Goal: Task Accomplishment & Management: Manage account settings

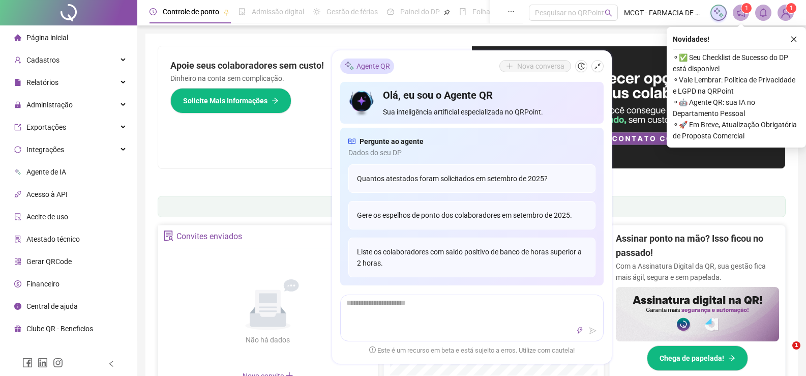
click at [794, 37] on icon "close" at bounding box center [794, 39] width 7 height 7
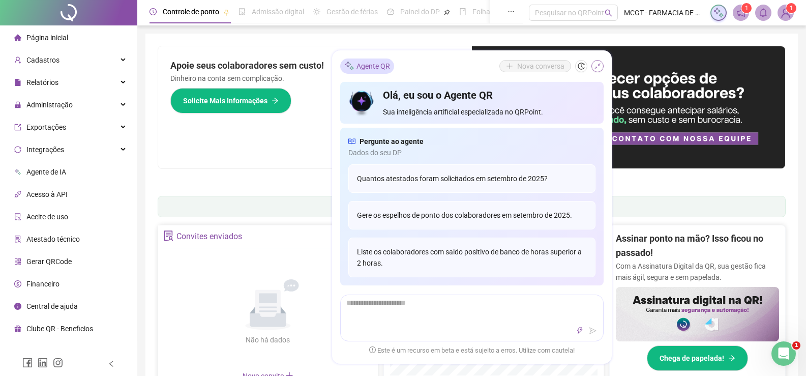
click at [597, 67] on icon "shrink" at bounding box center [598, 66] width 6 height 6
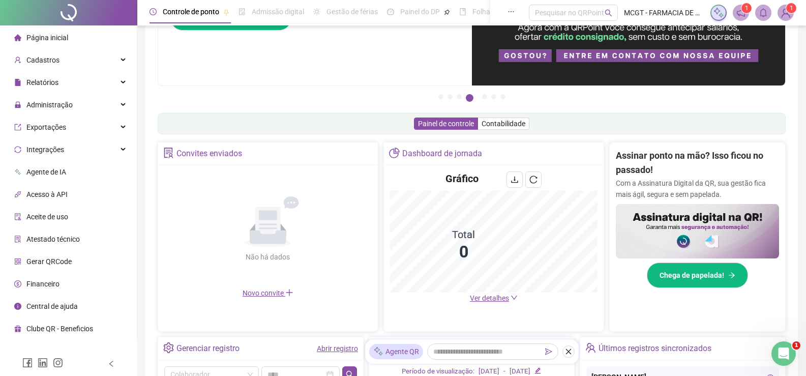
scroll to position [169, 0]
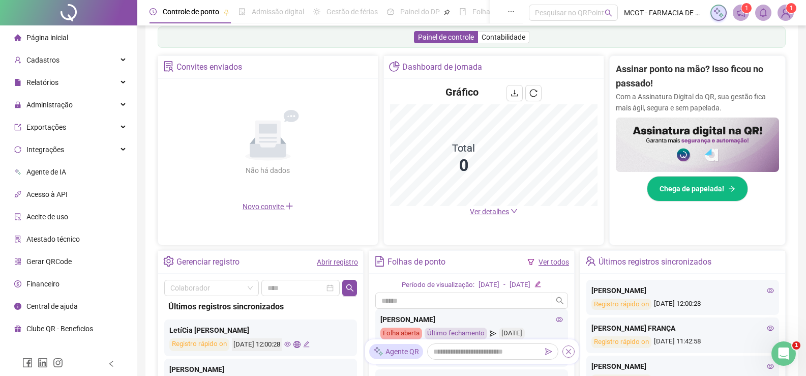
click at [571, 351] on icon "close" at bounding box center [568, 351] width 7 height 7
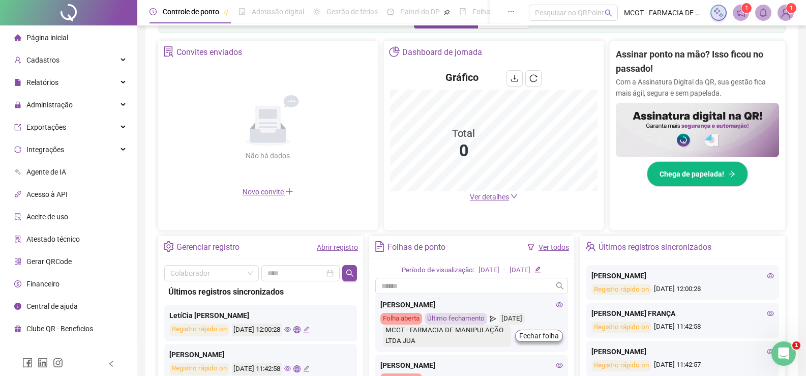
scroll to position [32, 0]
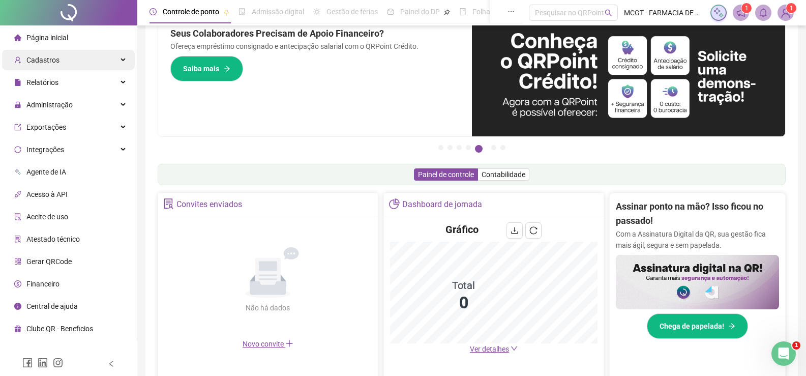
click at [90, 63] on div "Cadastros" at bounding box center [68, 60] width 133 height 20
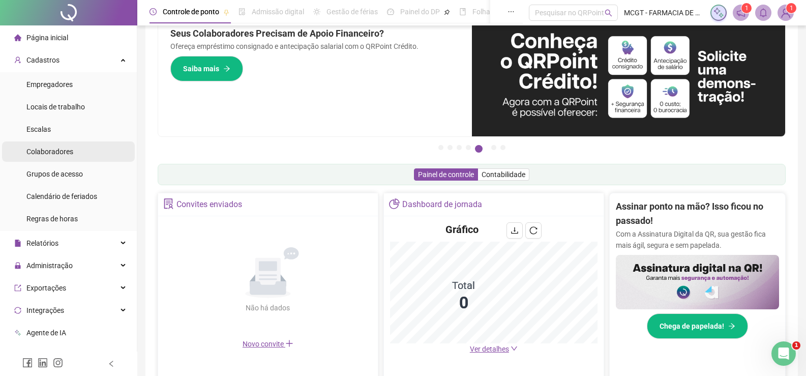
click at [79, 147] on li "Colaboradores" at bounding box center [68, 151] width 133 height 20
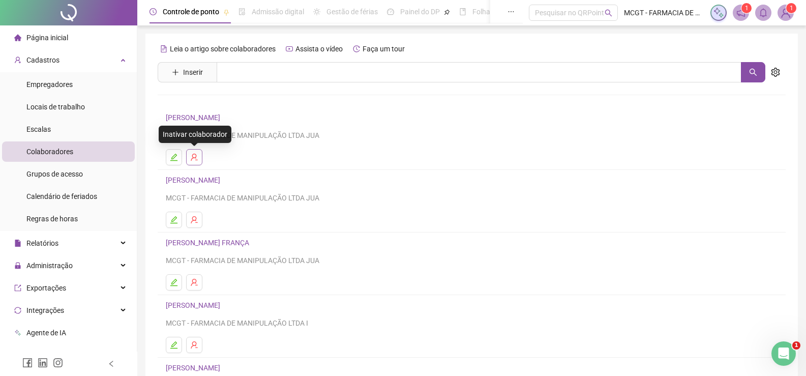
click at [198, 157] on button "button" at bounding box center [194, 157] width 16 height 16
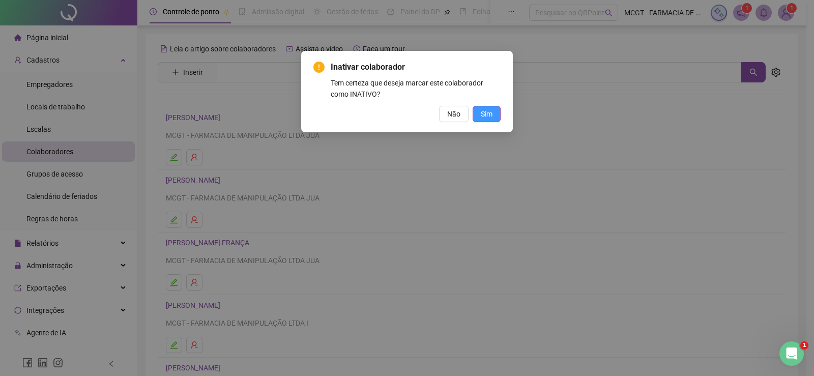
click at [486, 113] on span "Sim" at bounding box center [487, 113] width 12 height 11
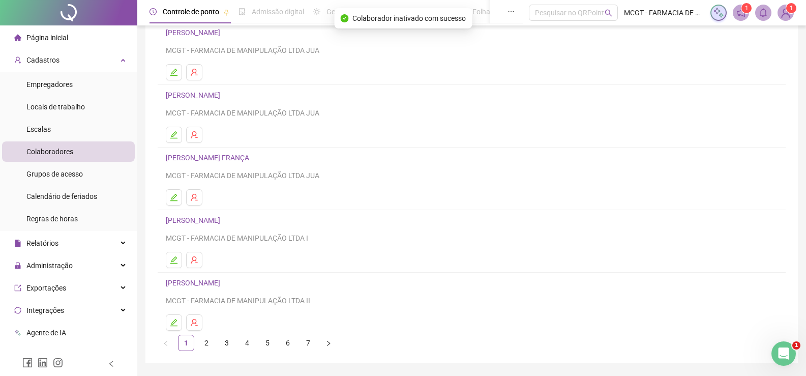
scroll to position [116, 0]
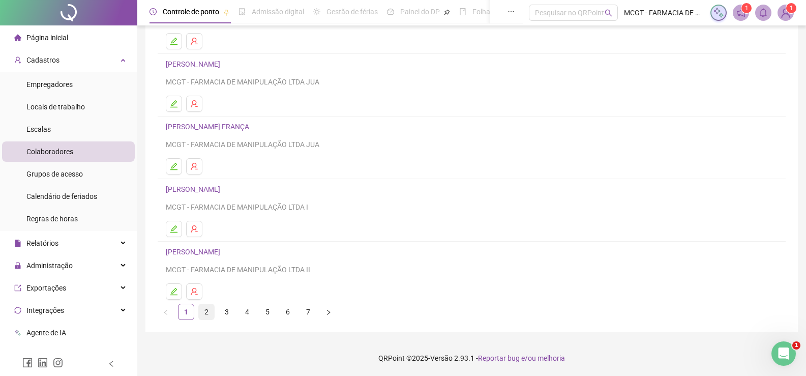
click at [204, 313] on link "2" at bounding box center [206, 311] width 15 height 15
click at [232, 313] on link "3" at bounding box center [226, 311] width 15 height 15
click at [249, 312] on link "4" at bounding box center [247, 311] width 15 height 15
click at [196, 230] on icon "user-delete" at bounding box center [194, 228] width 7 height 7
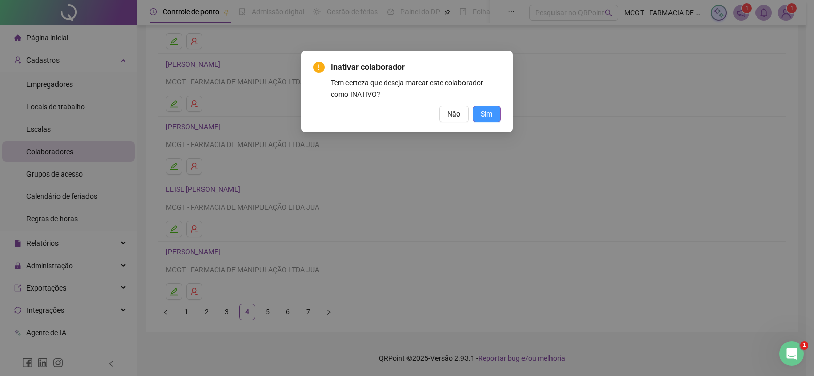
click at [493, 112] on button "Sim" at bounding box center [487, 114] width 28 height 16
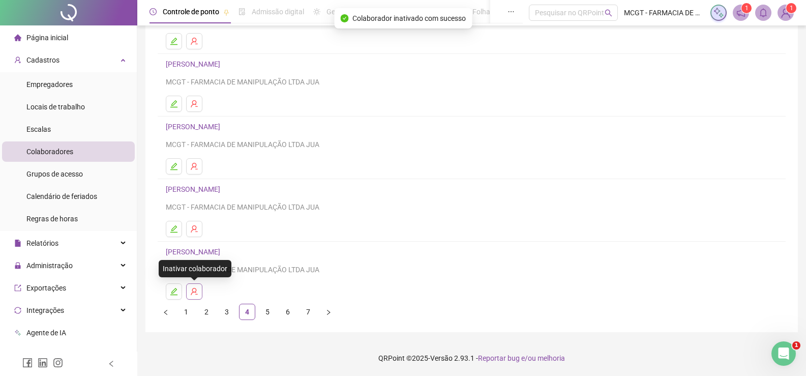
click at [198, 288] on button "button" at bounding box center [194, 291] width 16 height 16
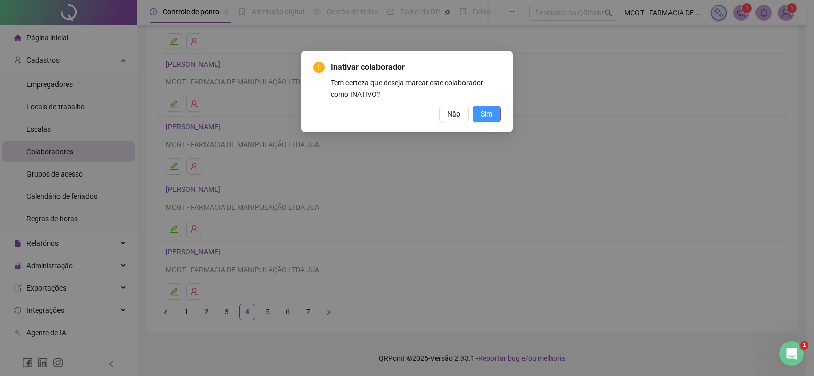
click at [486, 116] on span "Sim" at bounding box center [487, 113] width 12 height 11
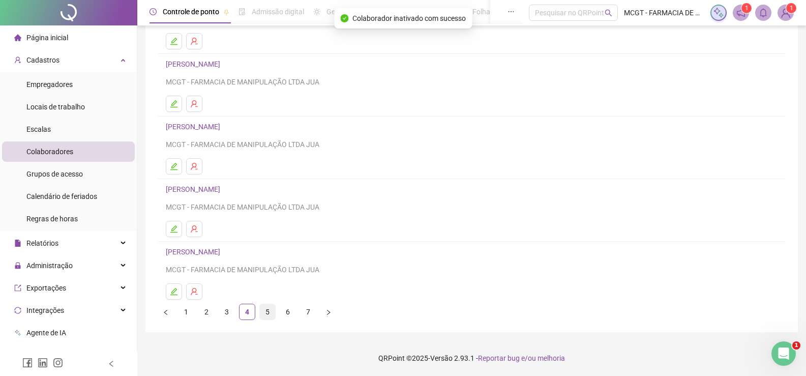
click at [264, 310] on link "5" at bounding box center [267, 311] width 15 height 15
click at [290, 315] on link "6" at bounding box center [287, 311] width 15 height 15
click at [745, 12] on span "1" at bounding box center [747, 8] width 4 height 10
click at [741, 18] on span at bounding box center [741, 13] width 16 height 16
